Goal: Information Seeking & Learning: Find specific page/section

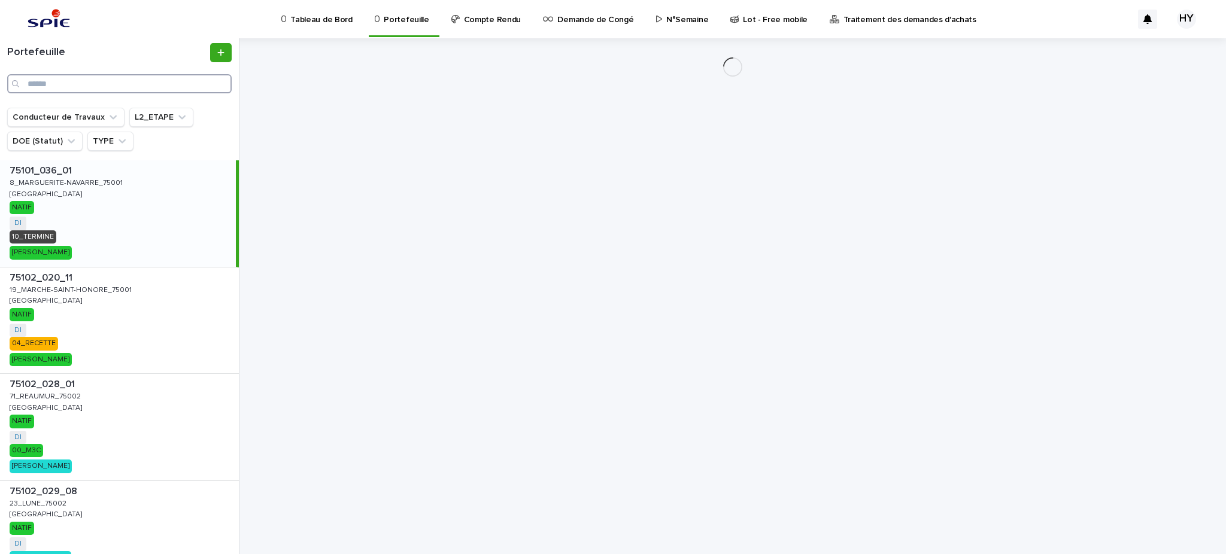
click at [120, 80] on input "Search" at bounding box center [119, 83] width 225 height 19
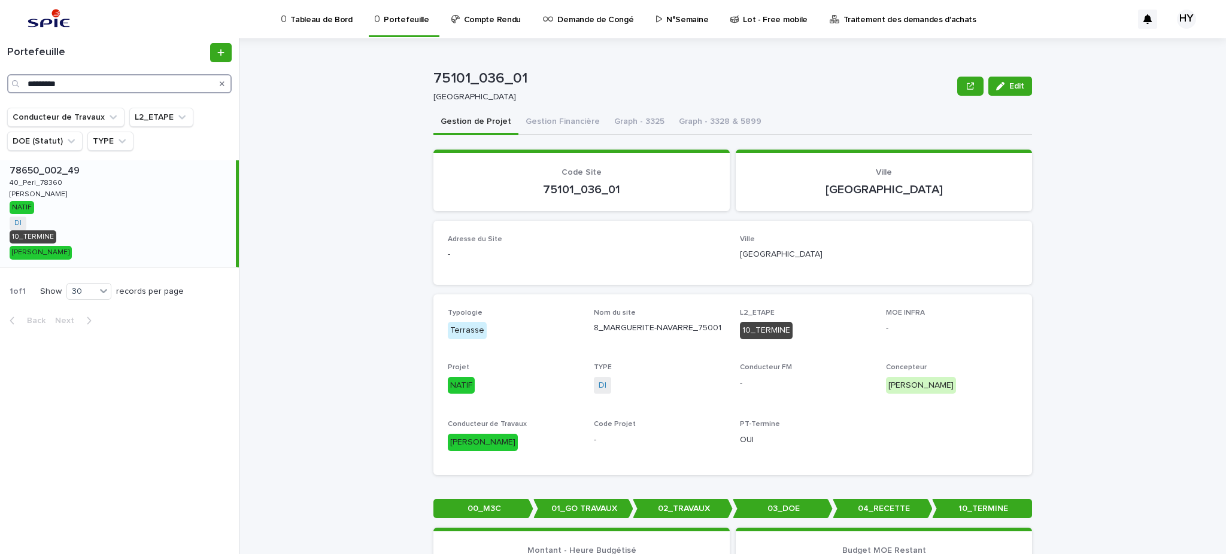
type input "*********"
click at [129, 214] on div "78650_002_49 78650_002_49 40_Peri_78360 40_Peri_78360 [PERSON_NAME] NATIF DI + …" at bounding box center [118, 213] width 236 height 107
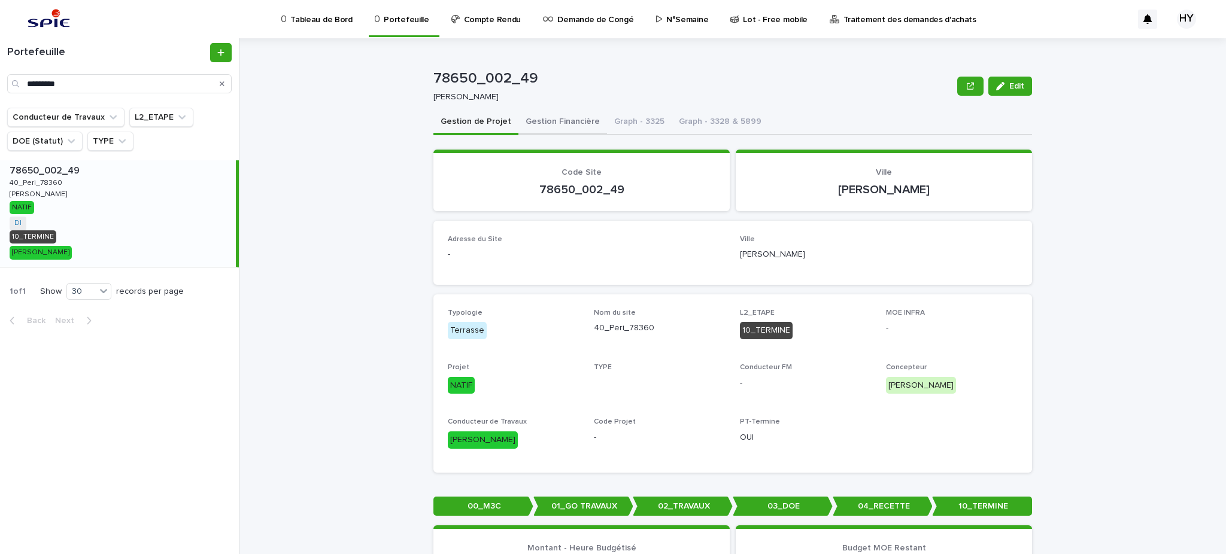
click at [553, 127] on button "Gestion Financière" at bounding box center [563, 122] width 89 height 25
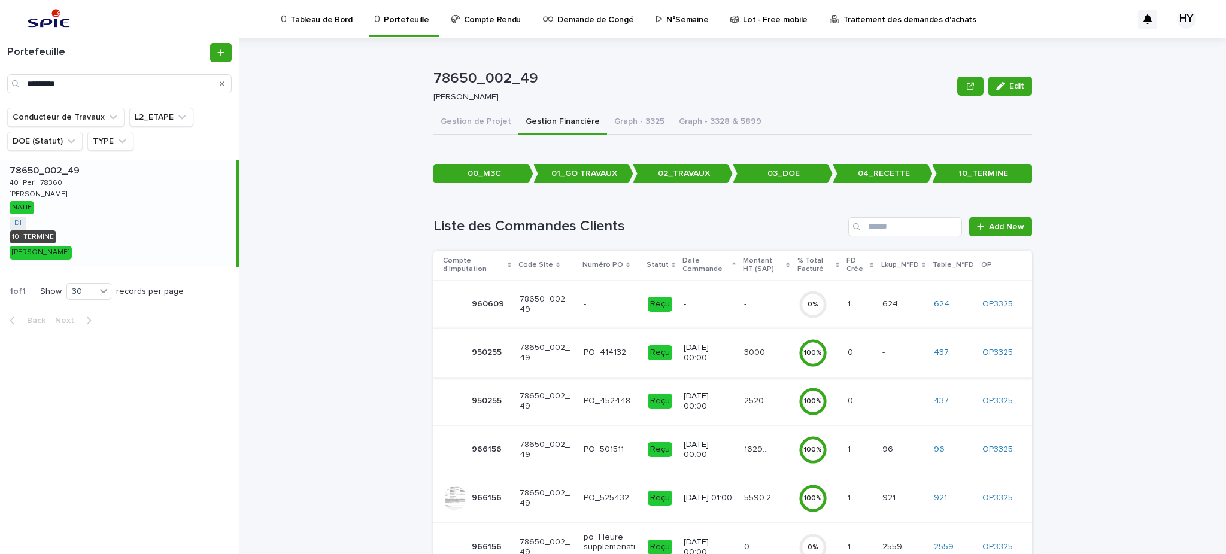
scroll to position [159, 0]
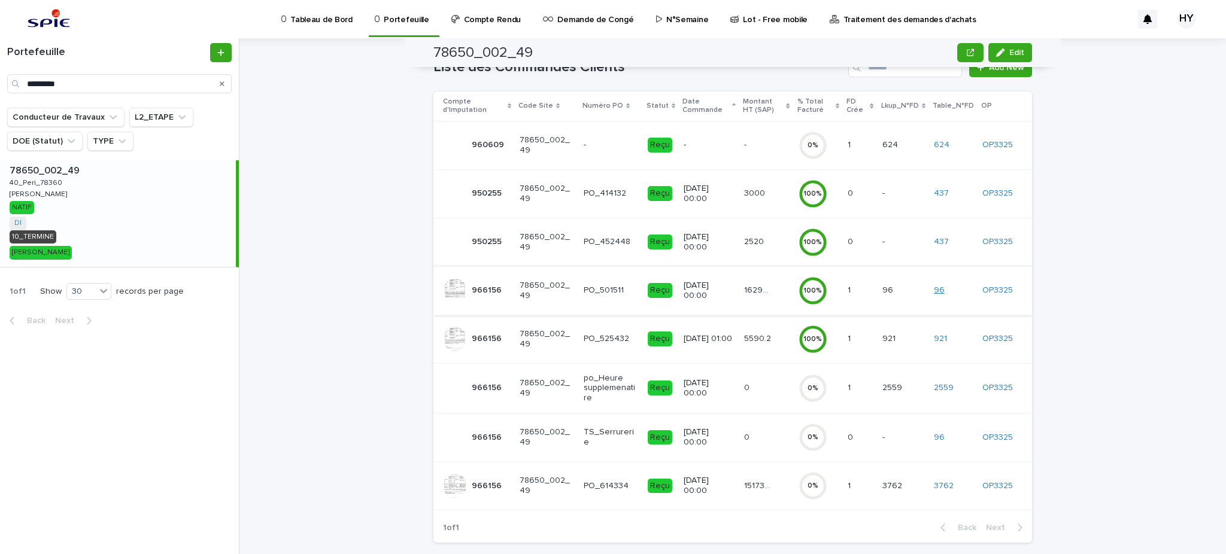
click at [938, 287] on link "96" at bounding box center [939, 291] width 11 height 10
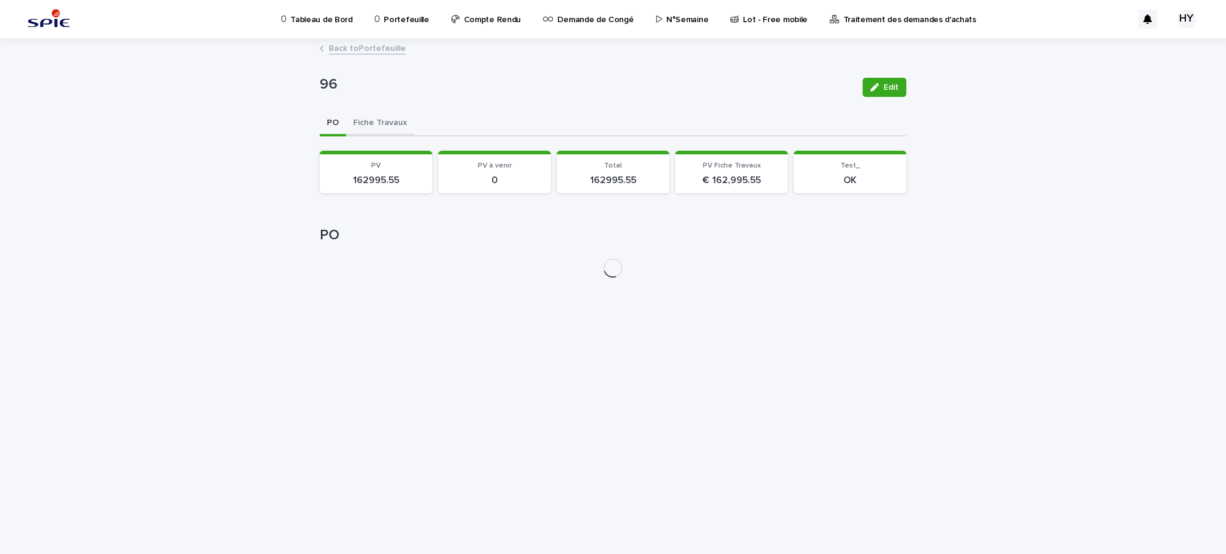
click at [372, 121] on button "Fiche Travaux" at bounding box center [380, 123] width 68 height 25
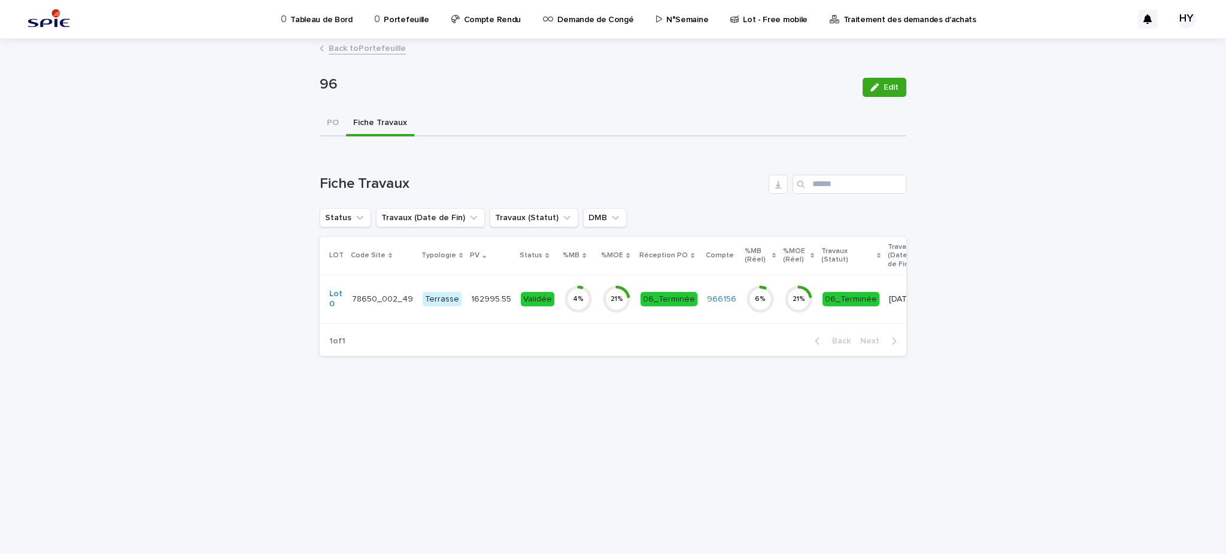
click at [542, 293] on div "Validée" at bounding box center [538, 299] width 34 height 15
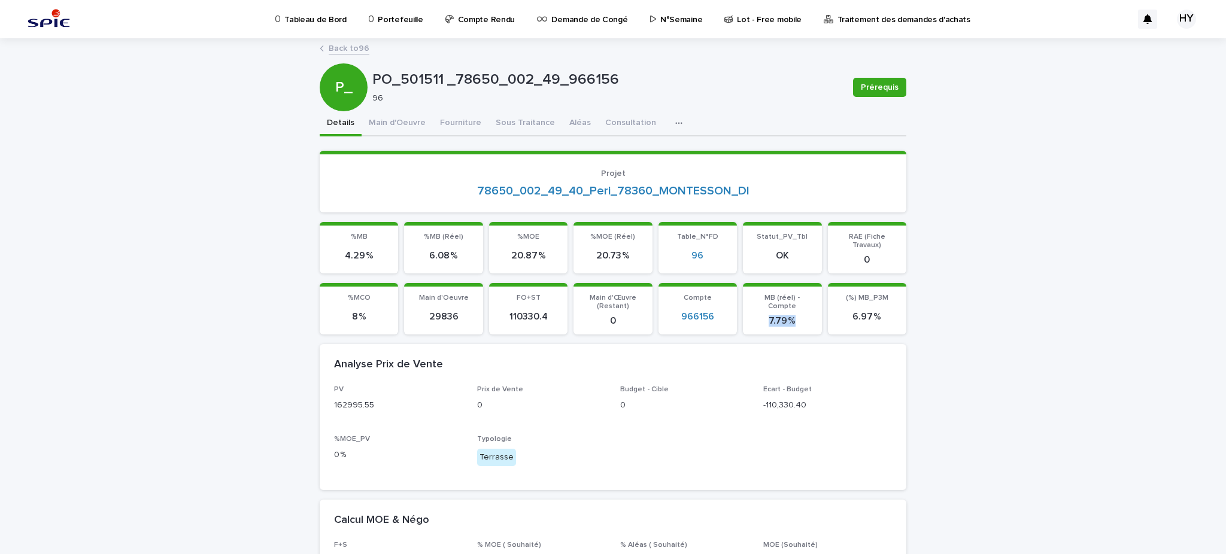
drag, startPoint x: 793, startPoint y: 304, endPoint x: 746, endPoint y: 305, distance: 46.7
click at [750, 316] on p "7.79 %" at bounding box center [782, 321] width 64 height 11
drag, startPoint x: 502, startPoint y: 117, endPoint x: 486, endPoint y: 132, distance: 21.6
click at [502, 118] on button "Sous Traitance" at bounding box center [526, 123] width 74 height 25
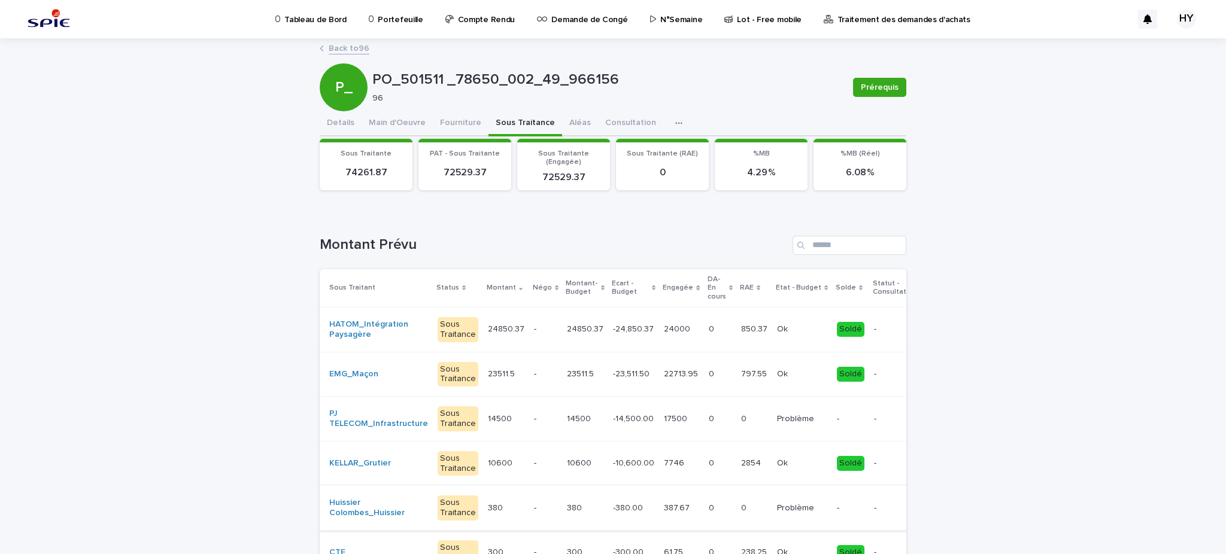
scroll to position [80, 0]
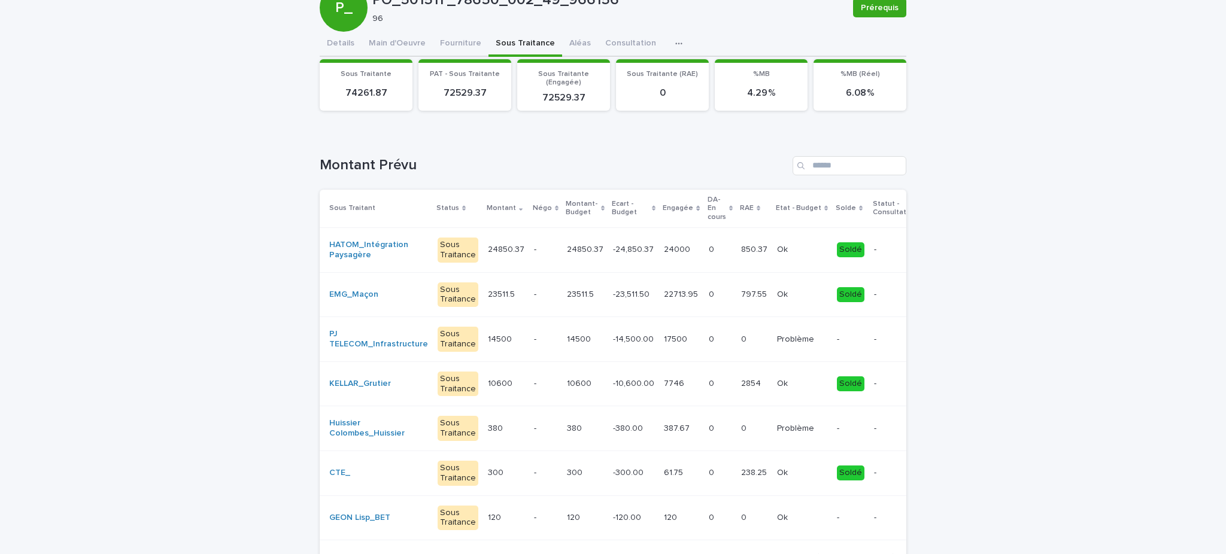
click at [664, 340] on p "17500" at bounding box center [677, 338] width 26 height 13
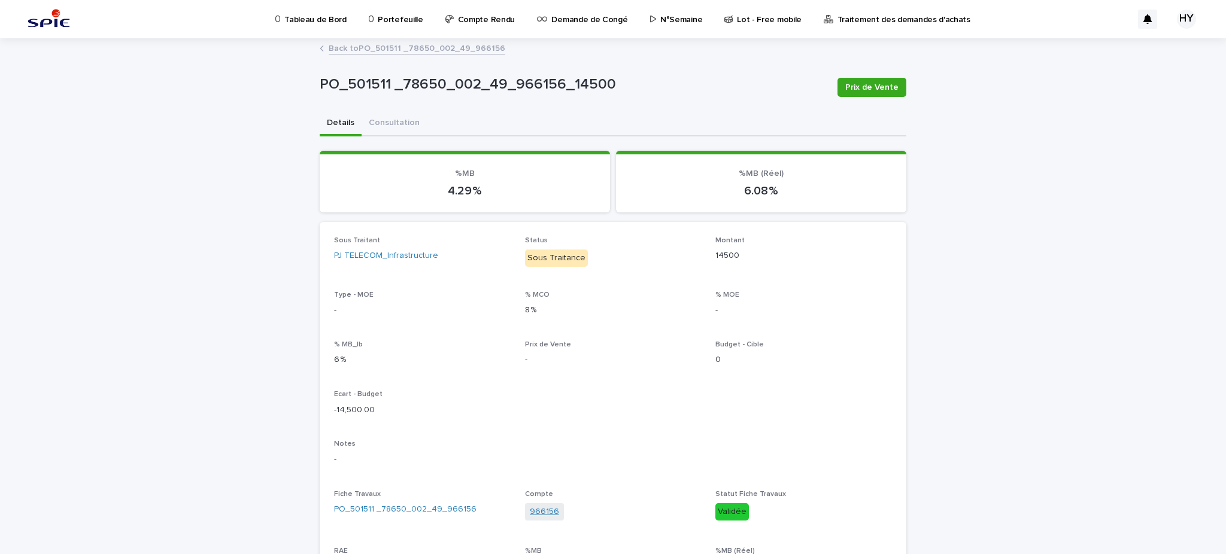
click at [539, 511] on link "966156" at bounding box center [544, 512] width 29 height 13
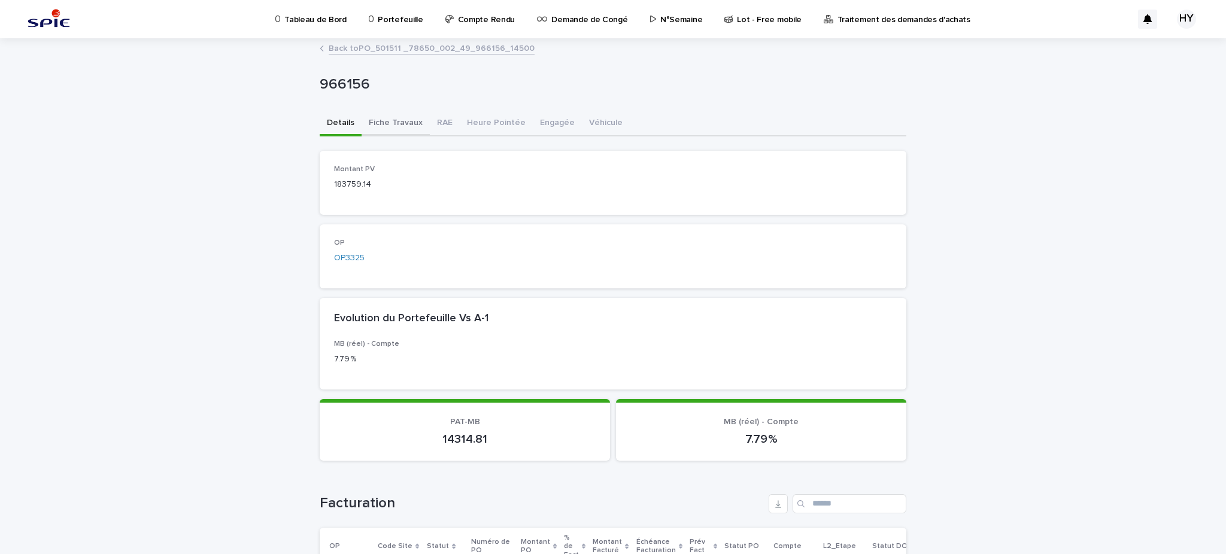
click at [404, 122] on button "Fiche Travaux" at bounding box center [396, 123] width 68 height 25
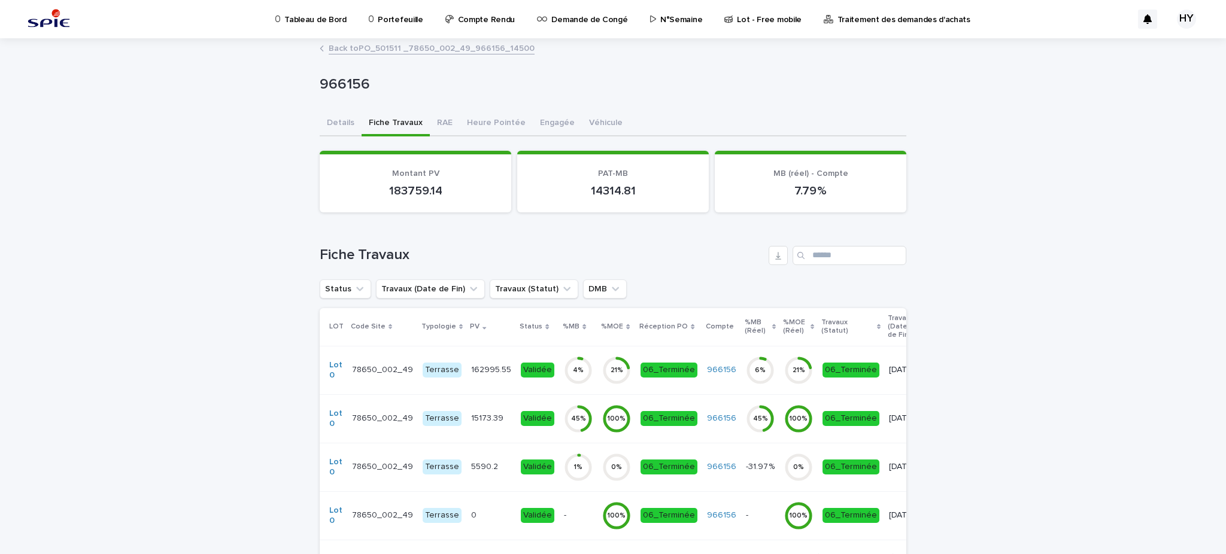
scroll to position [80, 0]
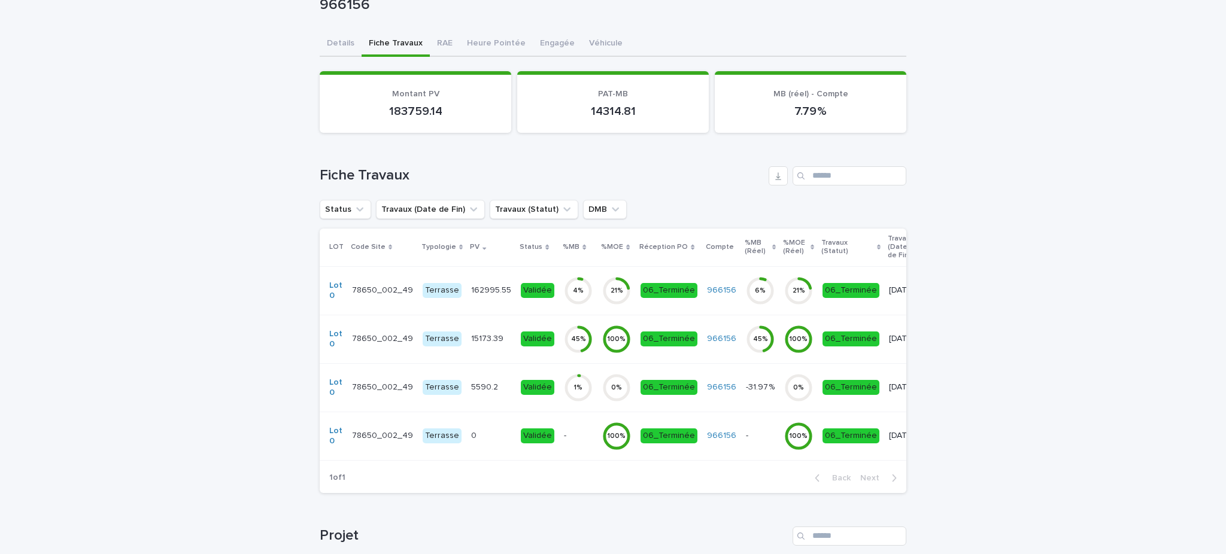
click at [495, 334] on p at bounding box center [491, 339] width 40 height 10
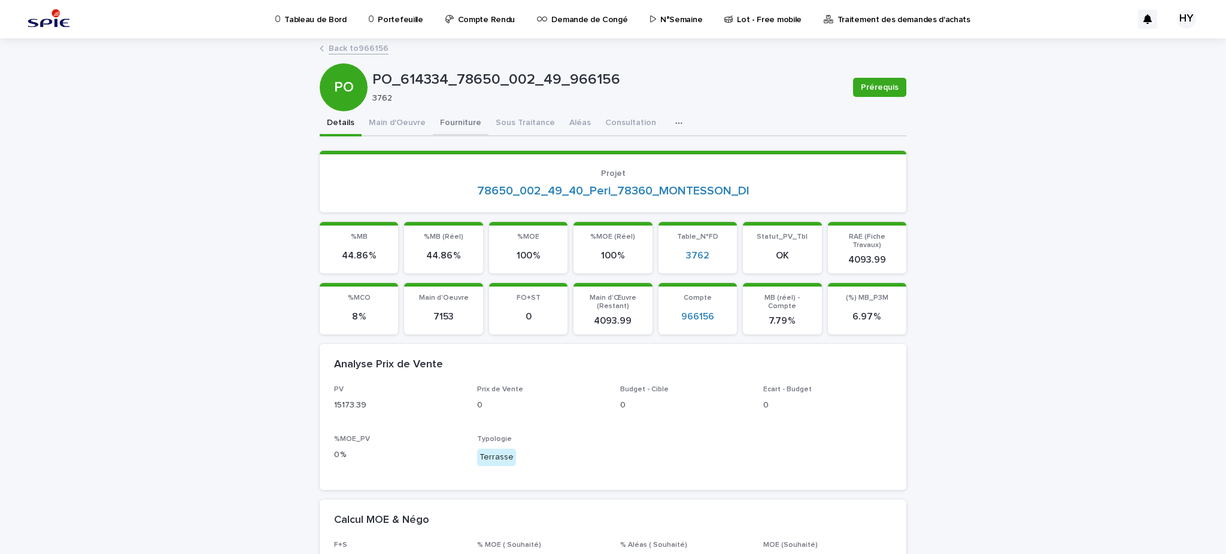
click at [444, 122] on button "Fourniture" at bounding box center [461, 123] width 56 height 25
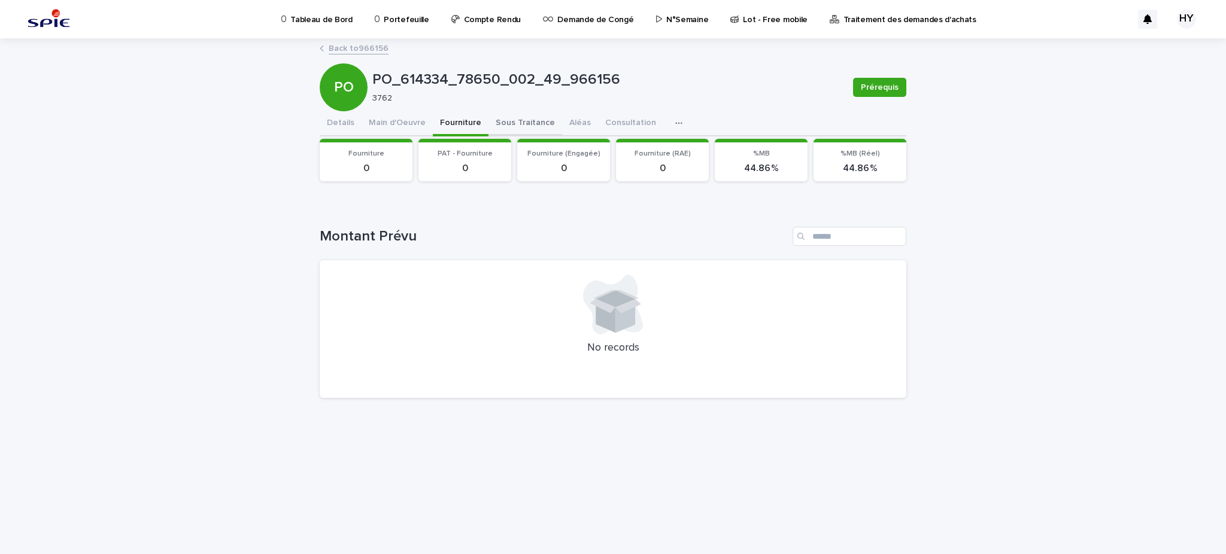
click at [505, 128] on button "Sous Traitance" at bounding box center [526, 123] width 74 height 25
click at [410, 129] on button "Main d'Oeuvre" at bounding box center [397, 123] width 71 height 25
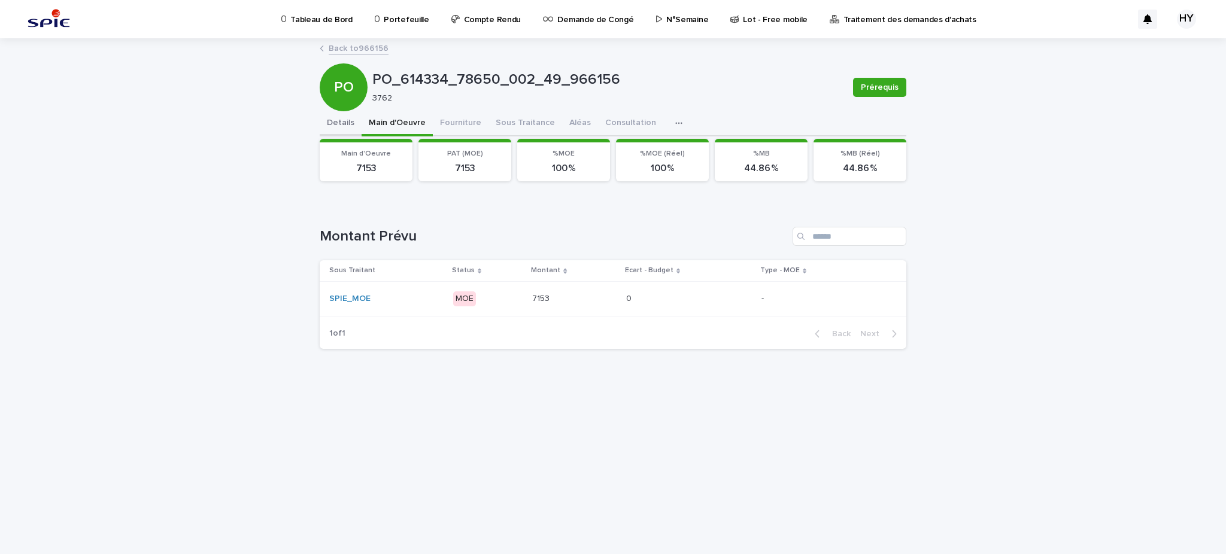
click at [337, 128] on button "Details" at bounding box center [341, 123] width 42 height 25
